Goal: Navigation & Orientation: Find specific page/section

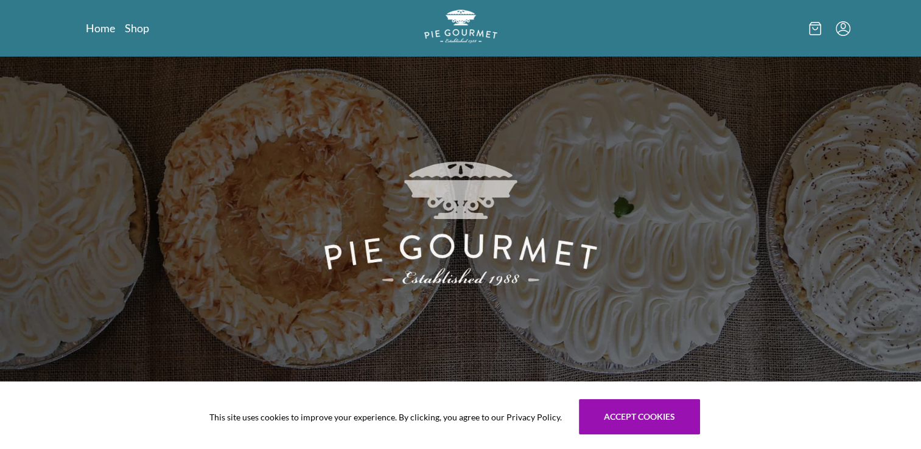
click at [848, 23] on icon "Menu" at bounding box center [843, 28] width 15 height 15
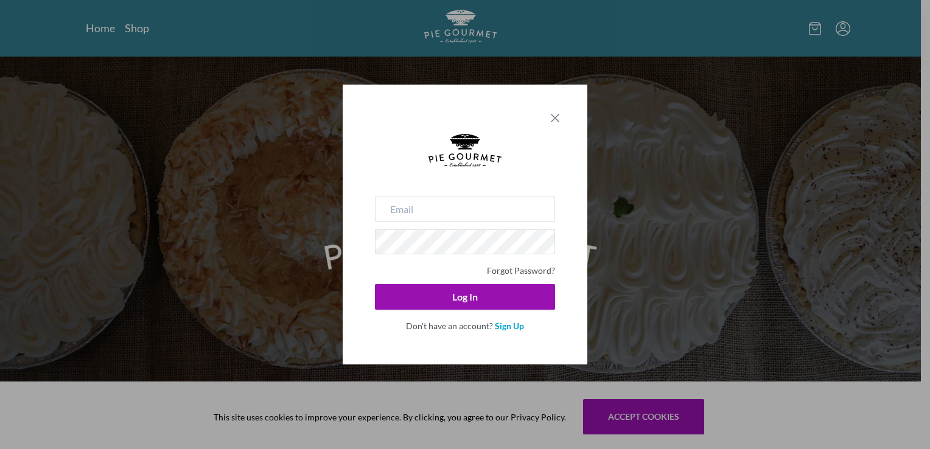
click at [554, 122] on icon "Close panel" at bounding box center [555, 118] width 15 height 15
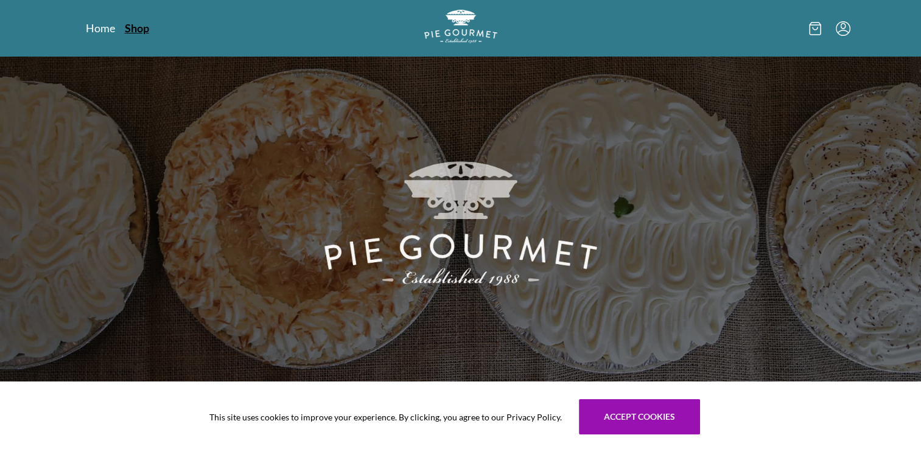
click at [136, 29] on link "Shop" at bounding box center [137, 28] width 24 height 15
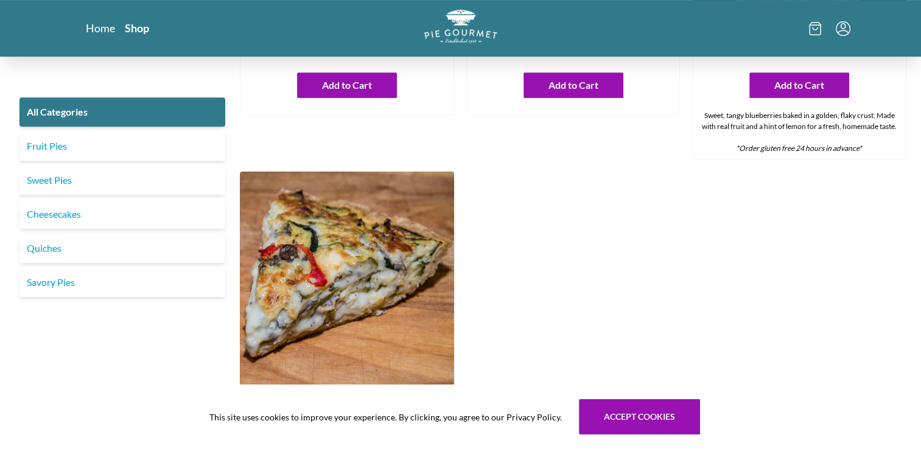
scroll to position [426, 0]
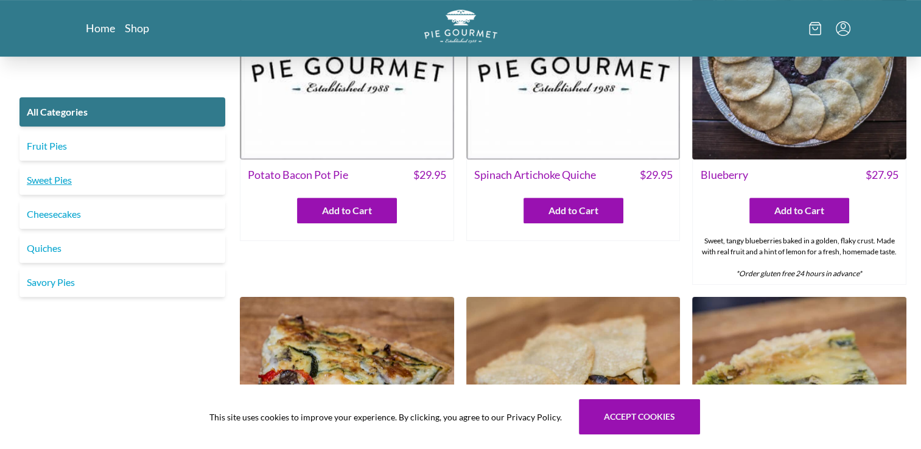
click at [102, 186] on link "Sweet Pies" at bounding box center [122, 180] width 206 height 29
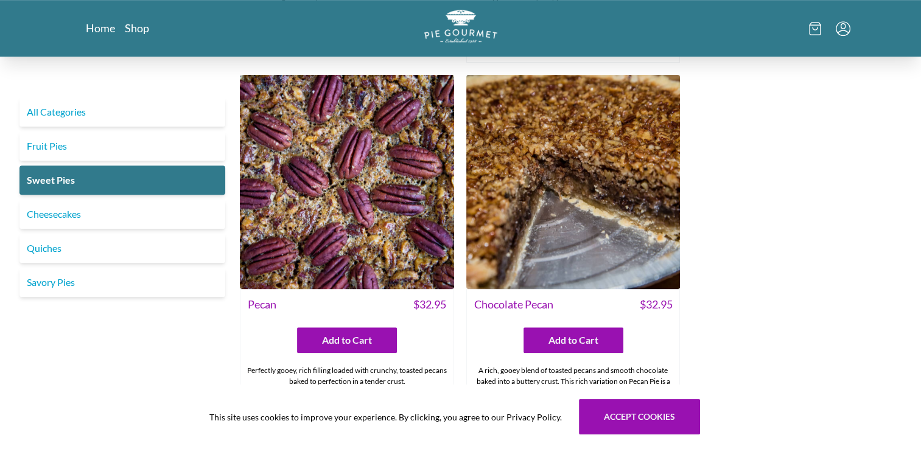
scroll to position [791, 0]
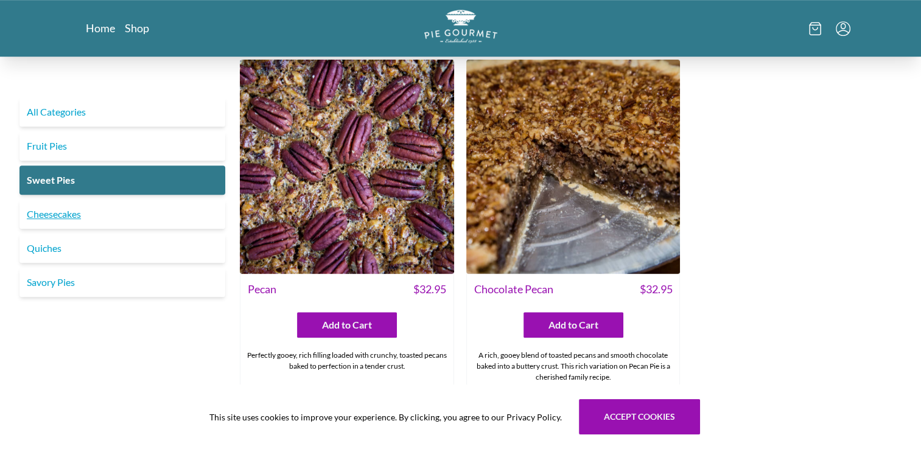
click at [145, 211] on link "Cheesecakes" at bounding box center [122, 214] width 206 height 29
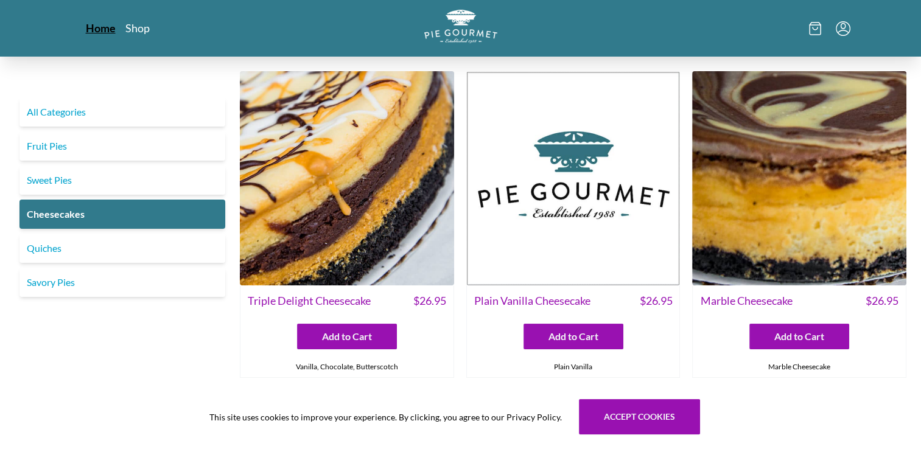
click at [99, 29] on link "Home" at bounding box center [101, 28] width 30 height 15
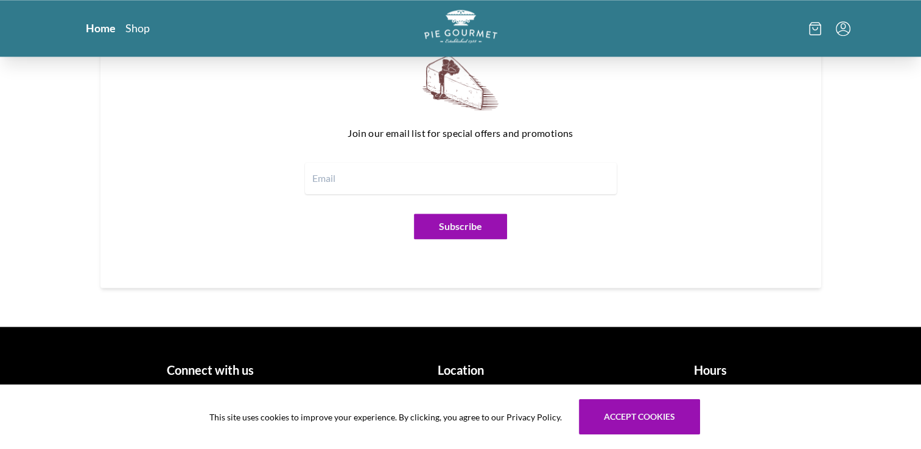
scroll to position [1507, 0]
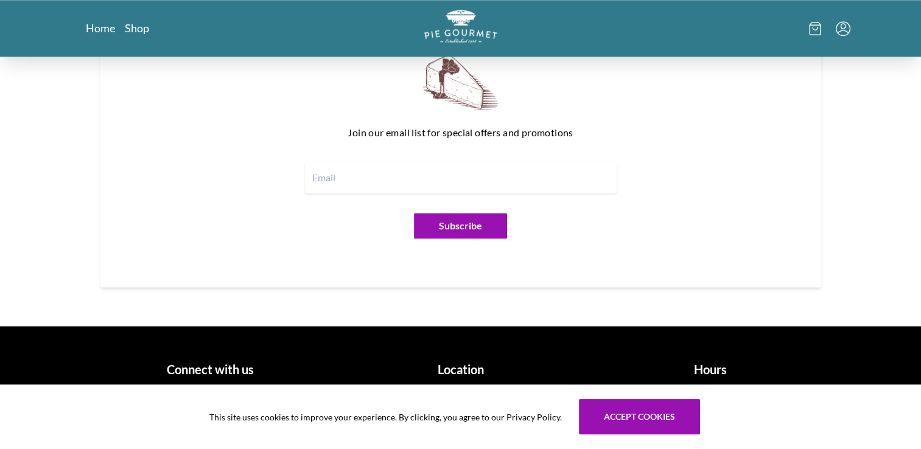
click at [204, 365] on h1 "Connect with us" at bounding box center [211, 369] width 240 height 18
click at [239, 369] on h1 "Connect with us" at bounding box center [211, 369] width 240 height 18
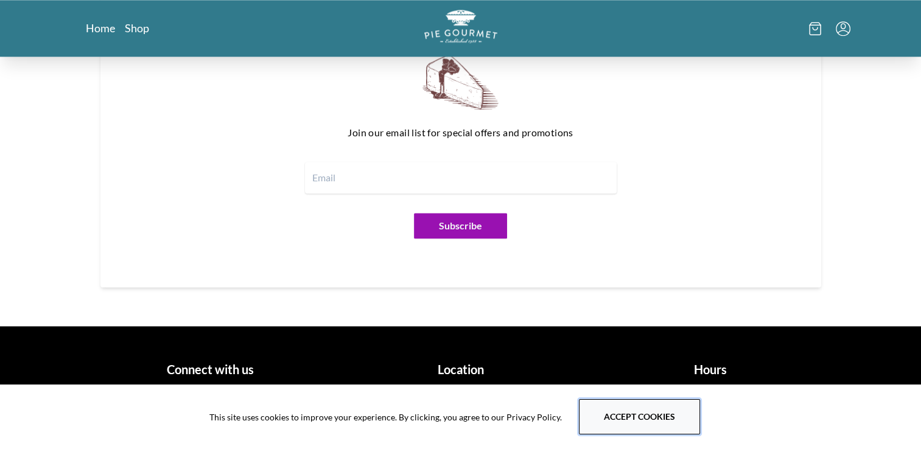
click at [646, 422] on button "Accept cookies" at bounding box center [639, 416] width 121 height 35
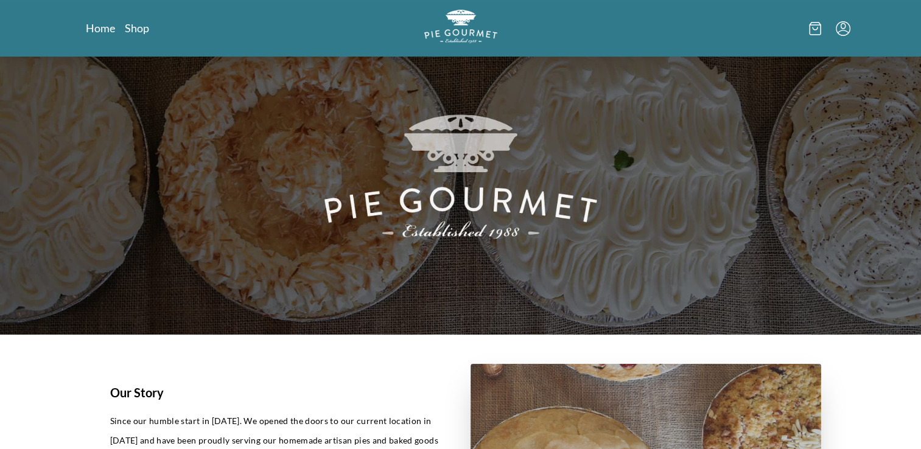
scroll to position [0, 0]
